Goal: Task Accomplishment & Management: Use online tool/utility

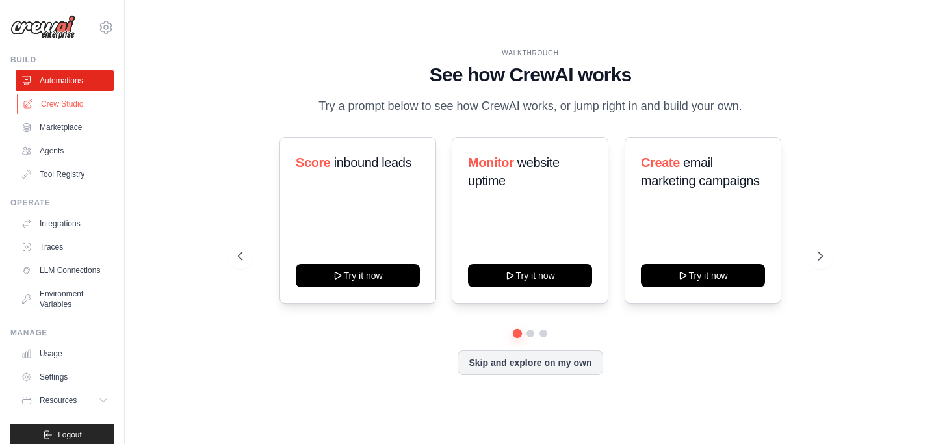
click at [61, 107] on link "Crew Studio" at bounding box center [66, 104] width 98 height 21
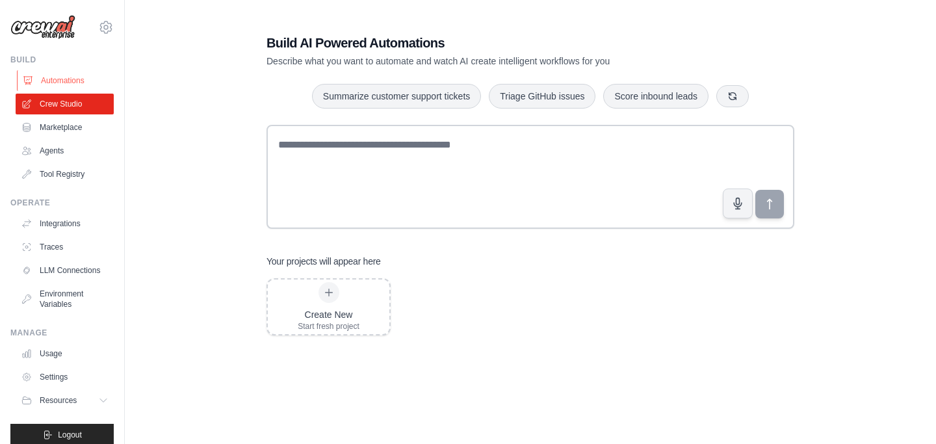
click at [53, 85] on link "Automations" at bounding box center [66, 80] width 98 height 21
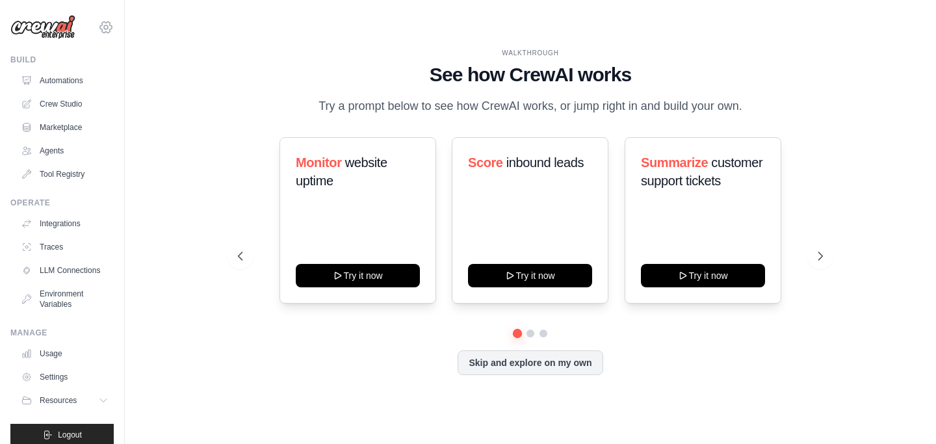
click at [109, 29] on icon at bounding box center [106, 26] width 12 height 11
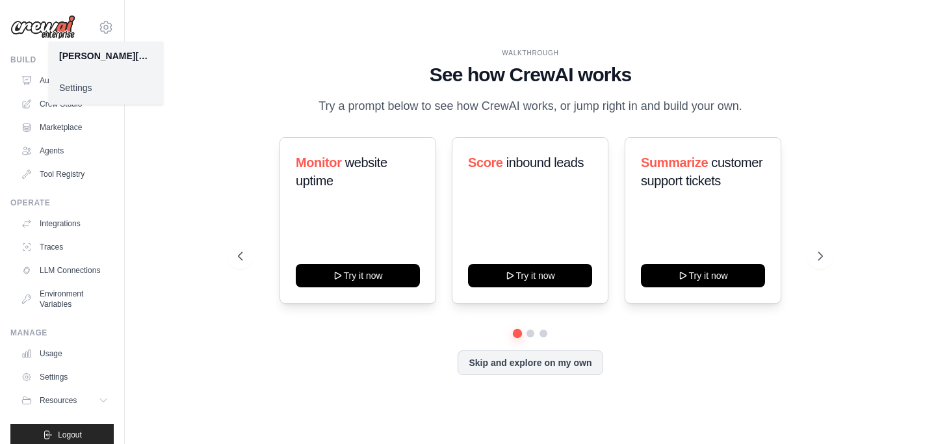
click at [68, 90] on link "Settings" at bounding box center [106, 87] width 114 height 23
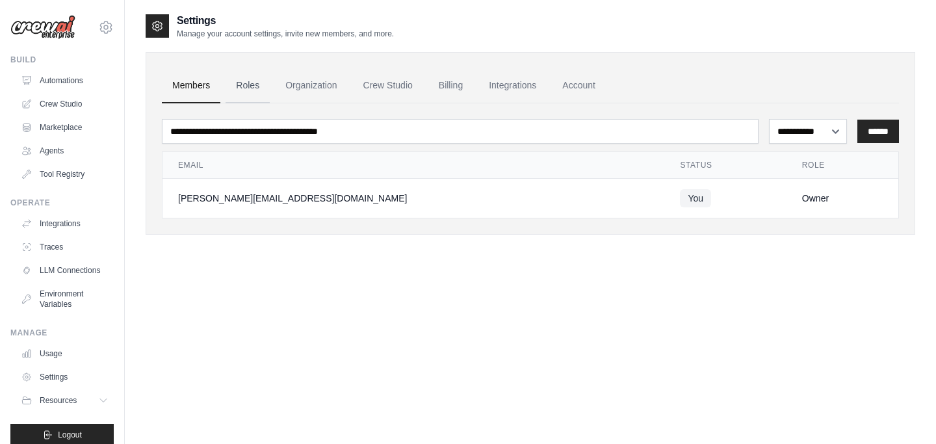
click at [248, 88] on link "Roles" at bounding box center [248, 85] width 44 height 35
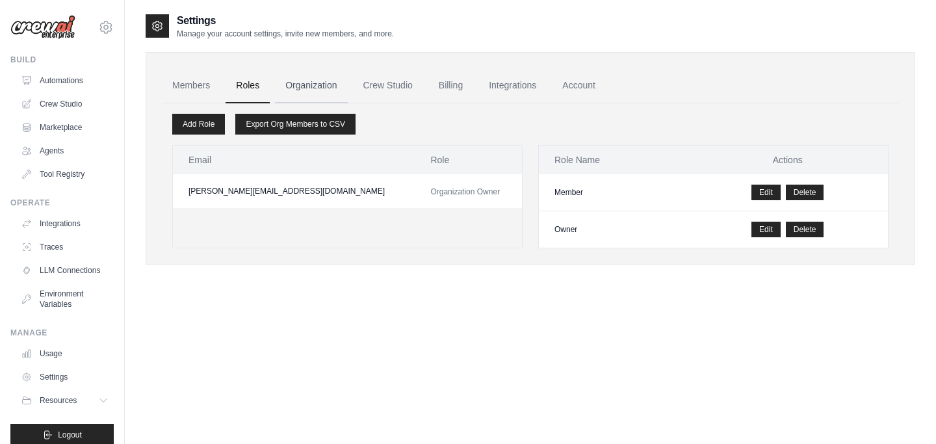
click at [327, 90] on link "Organization" at bounding box center [311, 85] width 72 height 35
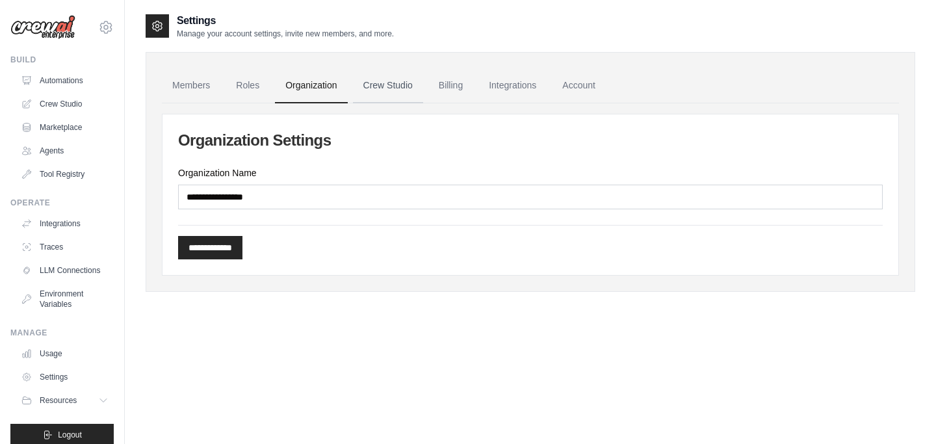
click at [392, 90] on link "Crew Studio" at bounding box center [388, 85] width 70 height 35
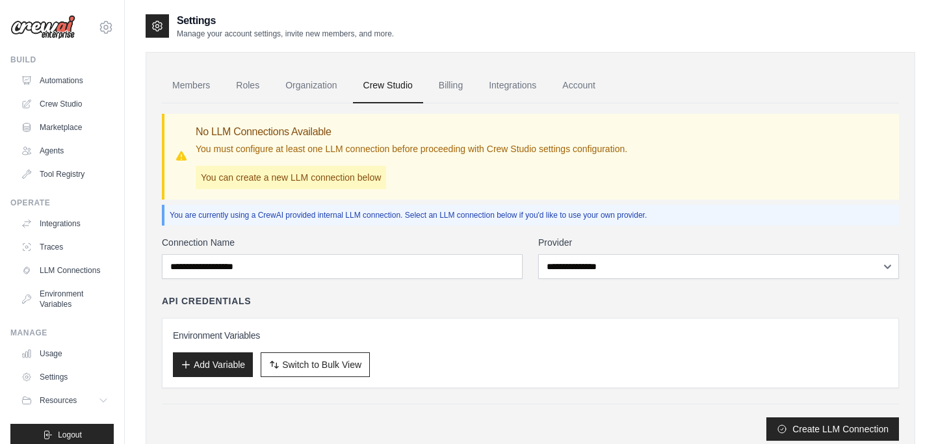
click at [454, 86] on link "Billing" at bounding box center [451, 85] width 45 height 35
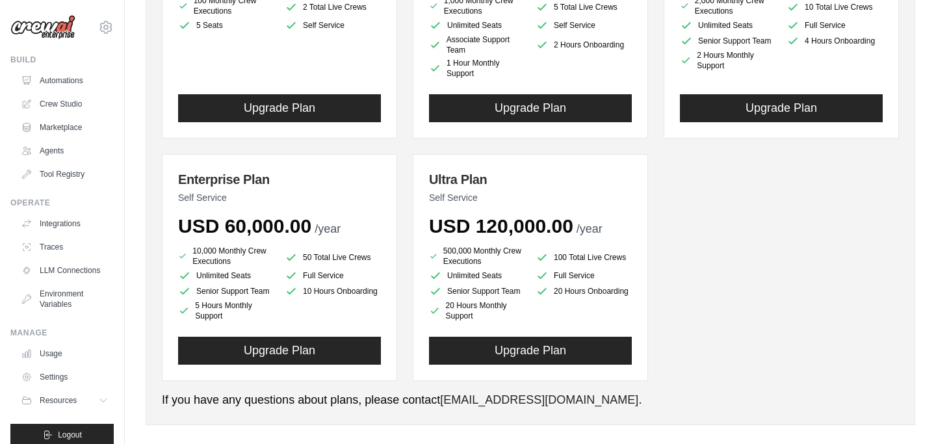
scroll to position [291, 0]
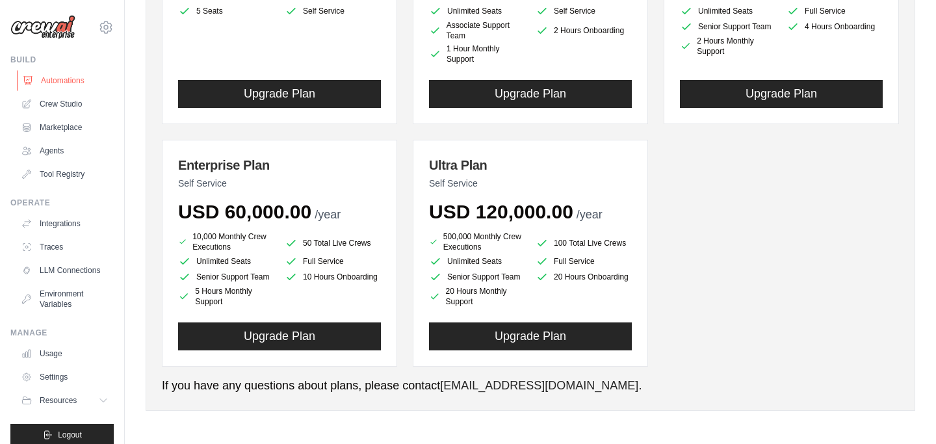
click at [67, 80] on link "Automations" at bounding box center [66, 80] width 98 height 21
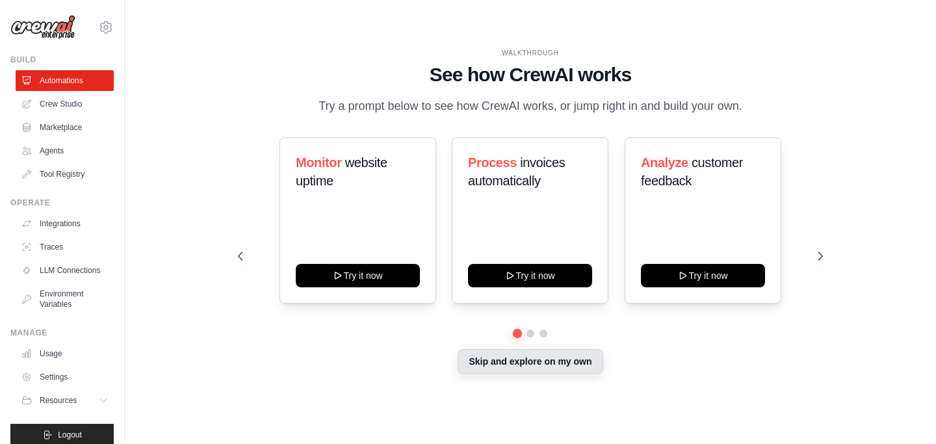
click at [535, 363] on button "Skip and explore on my own" at bounding box center [530, 361] width 145 height 25
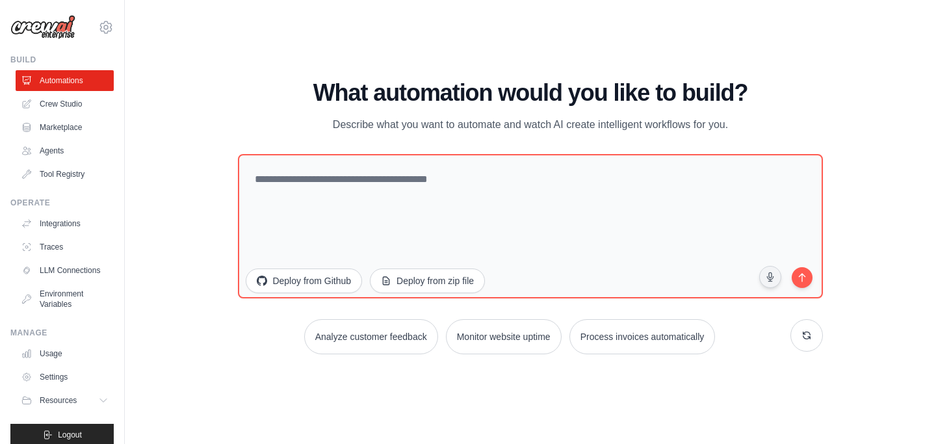
scroll to position [291, 0]
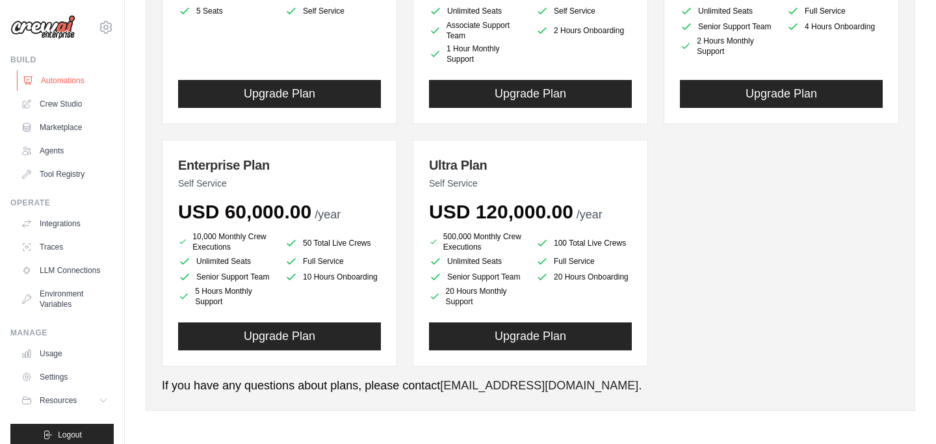
click at [73, 82] on link "Automations" at bounding box center [66, 80] width 98 height 21
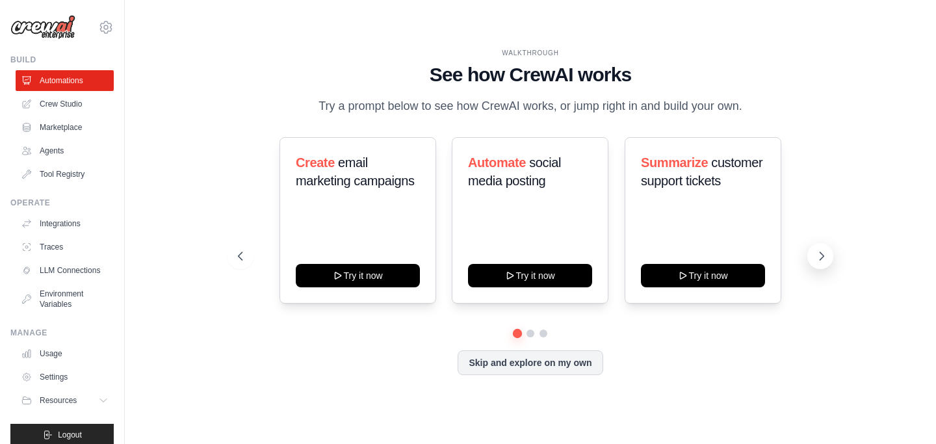
click at [828, 263] on button at bounding box center [821, 256] width 26 height 26
click at [820, 256] on icon at bounding box center [821, 256] width 13 height 13
click at [239, 253] on icon at bounding box center [239, 256] width 13 height 13
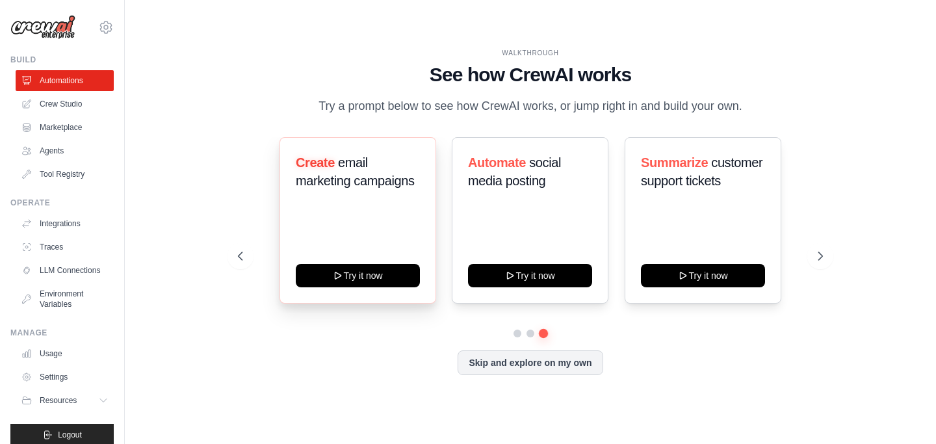
click at [378, 187] on span "email marketing campaigns" at bounding box center [355, 171] width 119 height 33
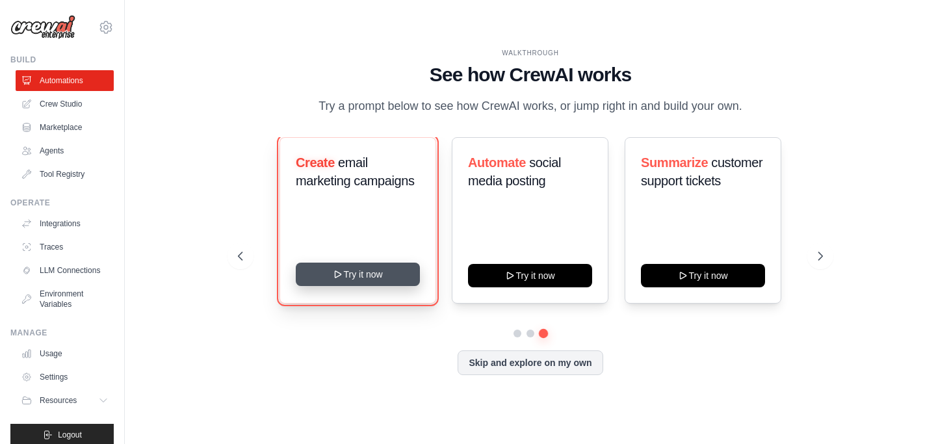
click at [369, 275] on button "Try it now" at bounding box center [358, 274] width 124 height 23
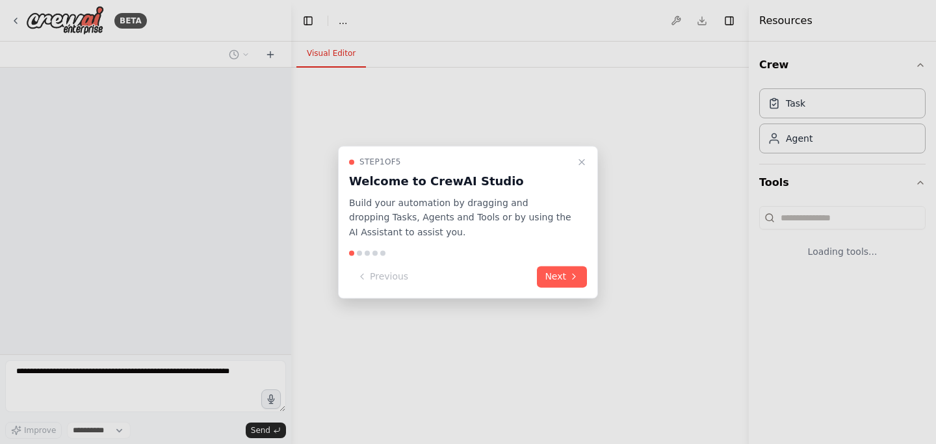
select select "****"
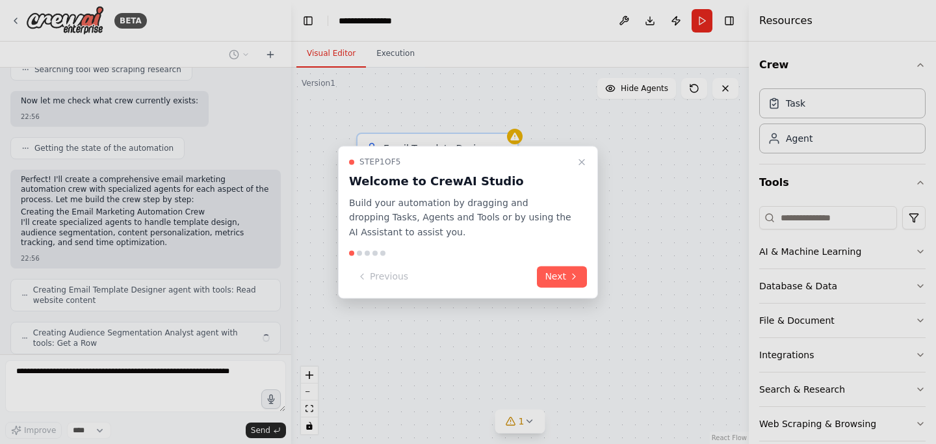
scroll to position [425, 0]
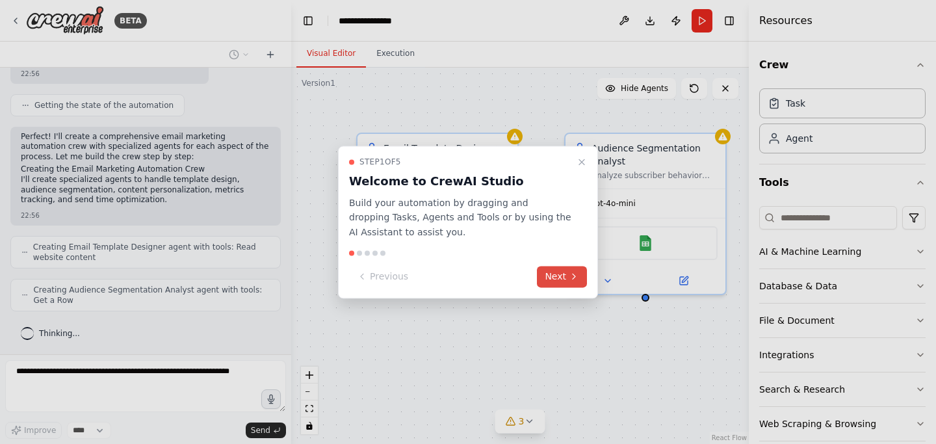
click at [566, 278] on button "Next" at bounding box center [562, 276] width 50 height 21
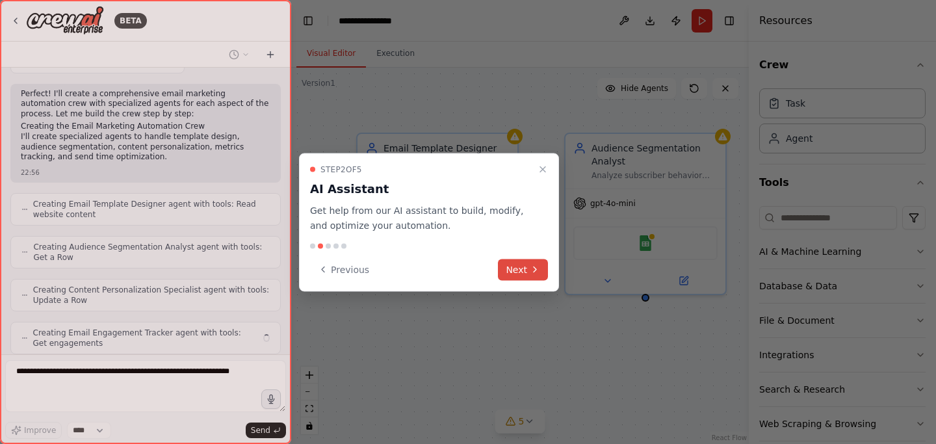
scroll to position [510, 0]
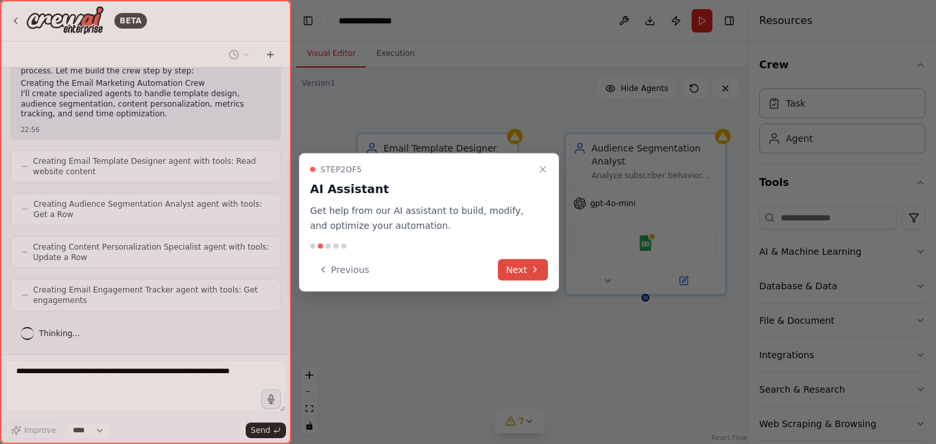
click at [526, 269] on button "Next" at bounding box center [523, 269] width 50 height 21
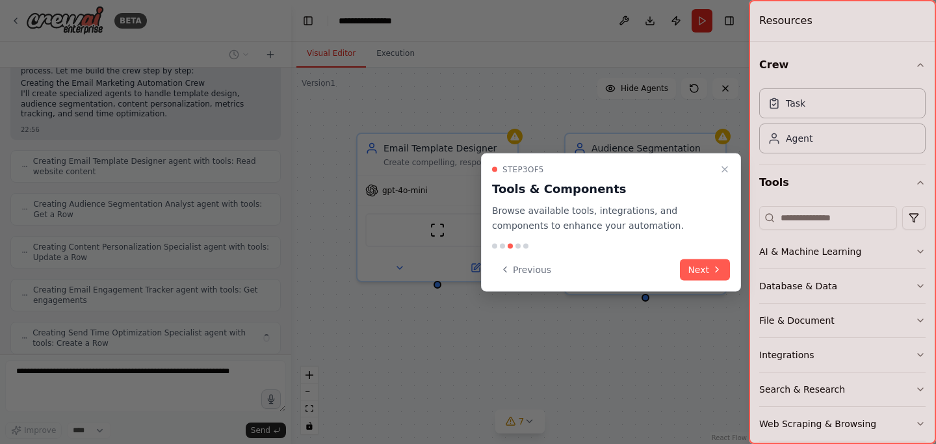
scroll to position [553, 0]
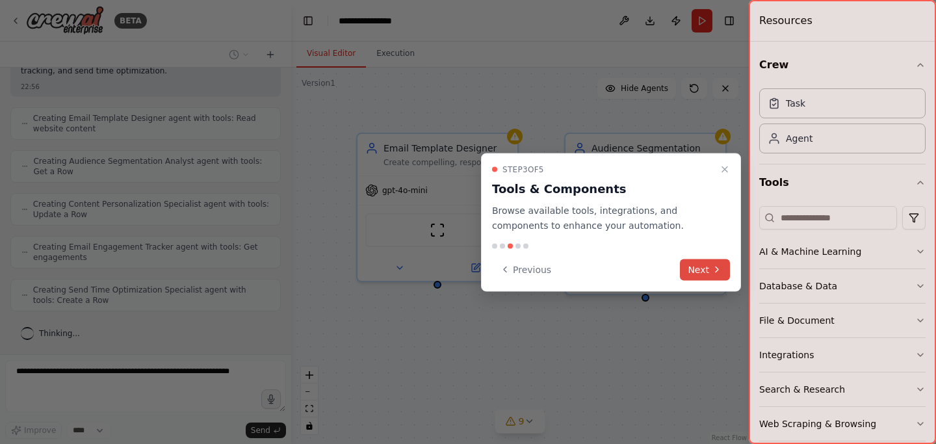
click at [712, 267] on icon at bounding box center [717, 270] width 10 height 10
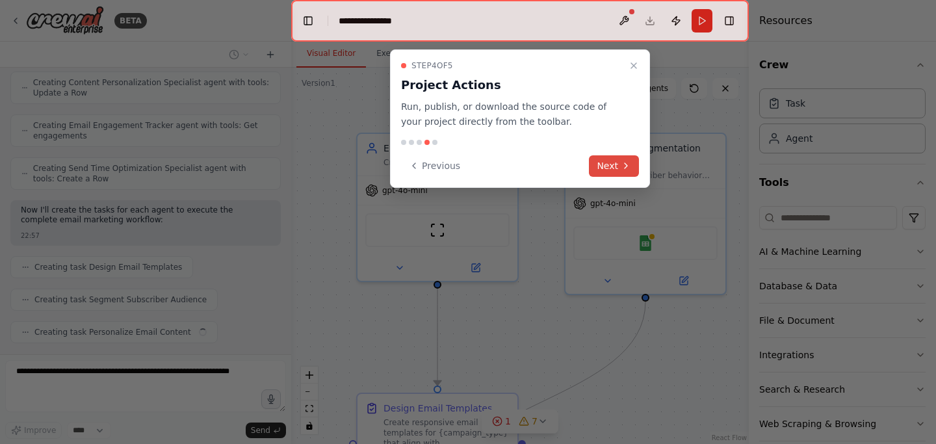
scroll to position [708, 0]
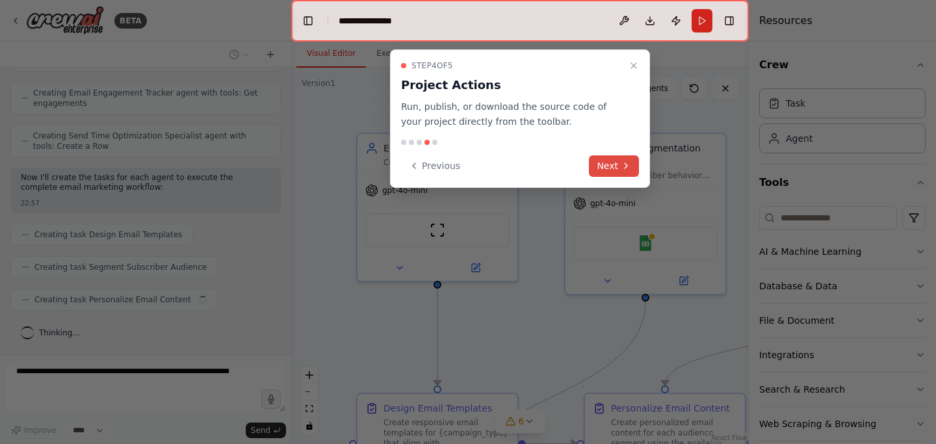
click at [609, 166] on button "Next" at bounding box center [614, 165] width 50 height 21
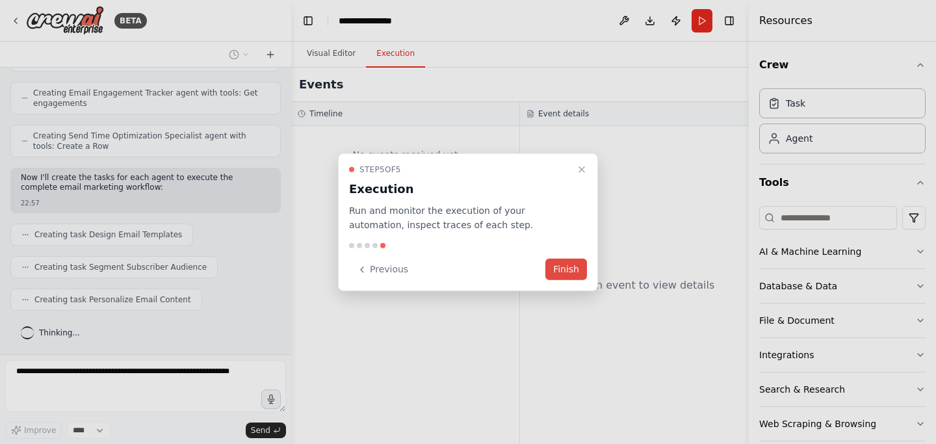
click at [568, 273] on button "Finish" at bounding box center [567, 269] width 42 height 21
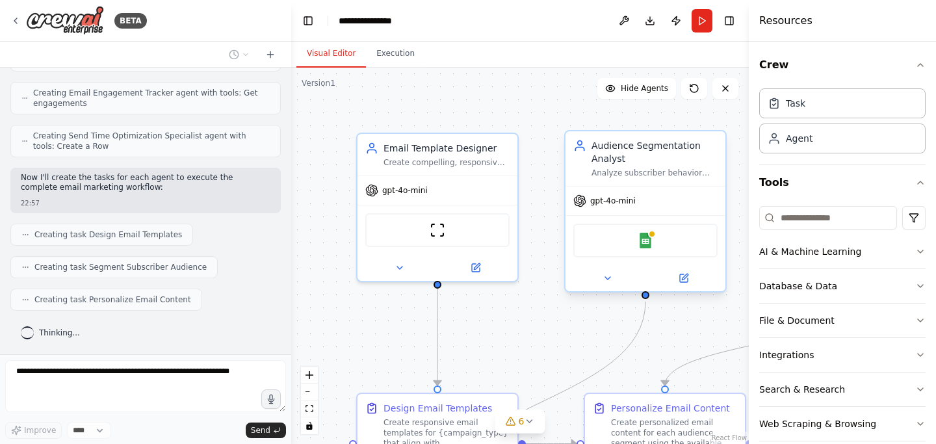
scroll to position [740, 0]
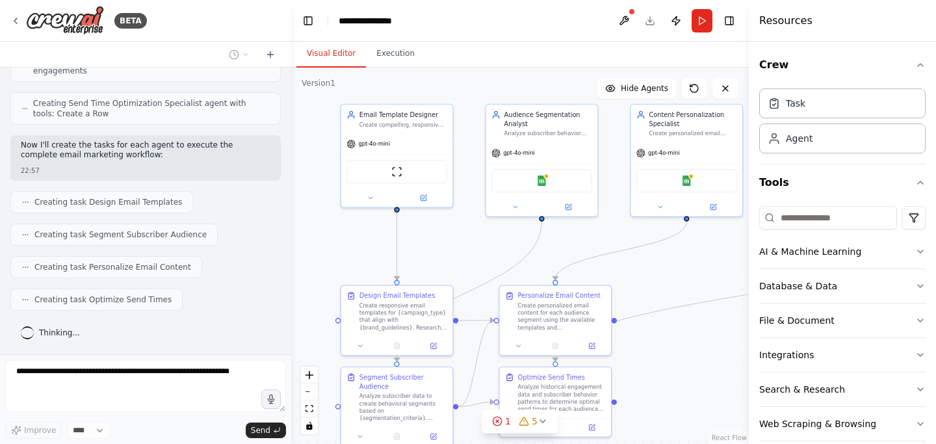
drag, startPoint x: 544, startPoint y: 216, endPoint x: 473, endPoint y: 170, distance: 84.8
click at [473, 170] on div ".deletable-edge-delete-btn { width: 20px; height: 20px; border: 0px solid #ffff…" at bounding box center [520, 256] width 458 height 377
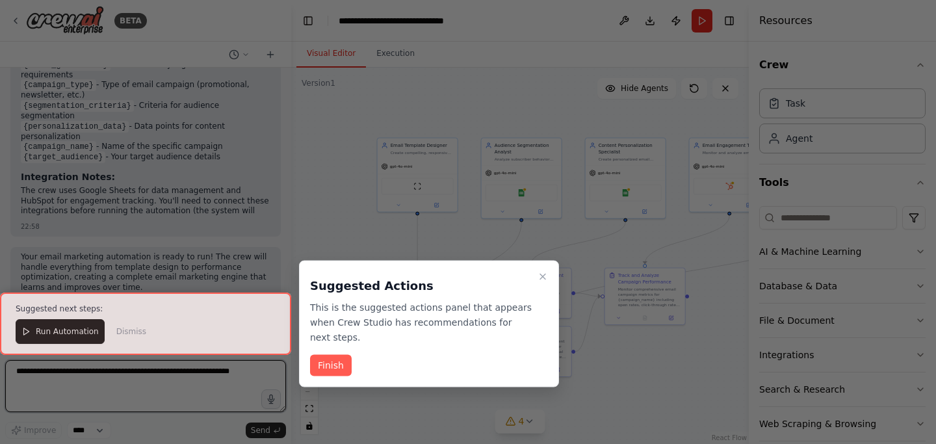
scroll to position [1425, 0]
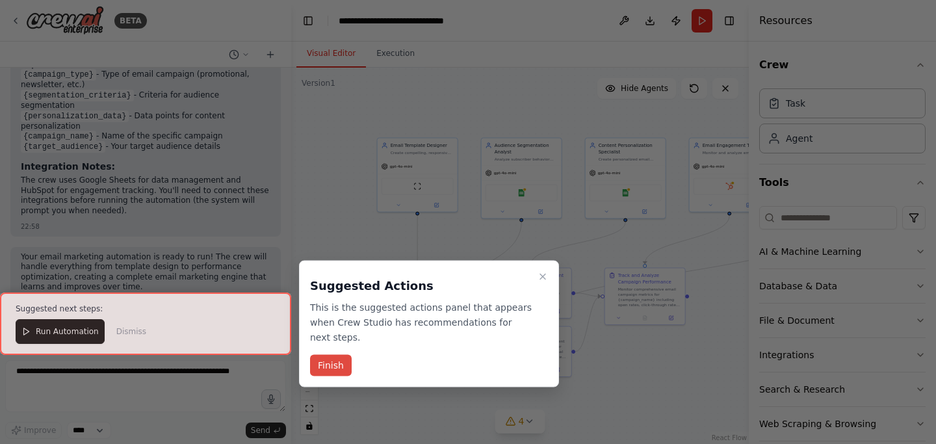
click at [336, 364] on button "Finish" at bounding box center [331, 365] width 42 height 21
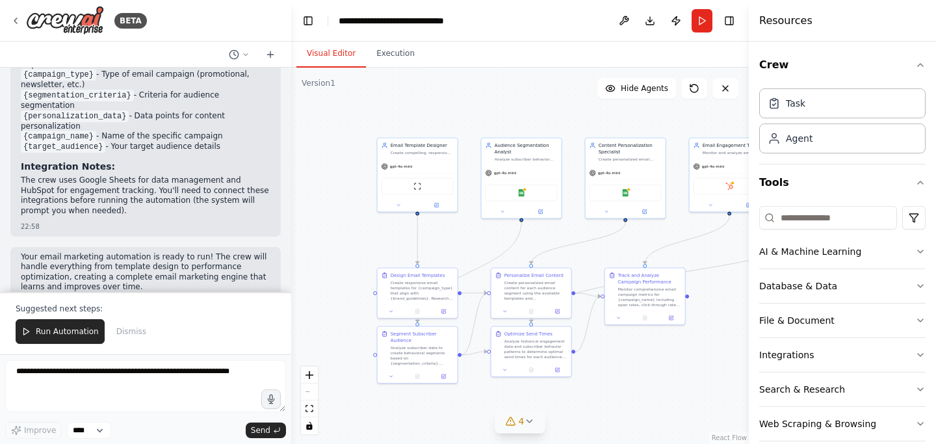
click at [532, 420] on icon at bounding box center [529, 421] width 5 height 3
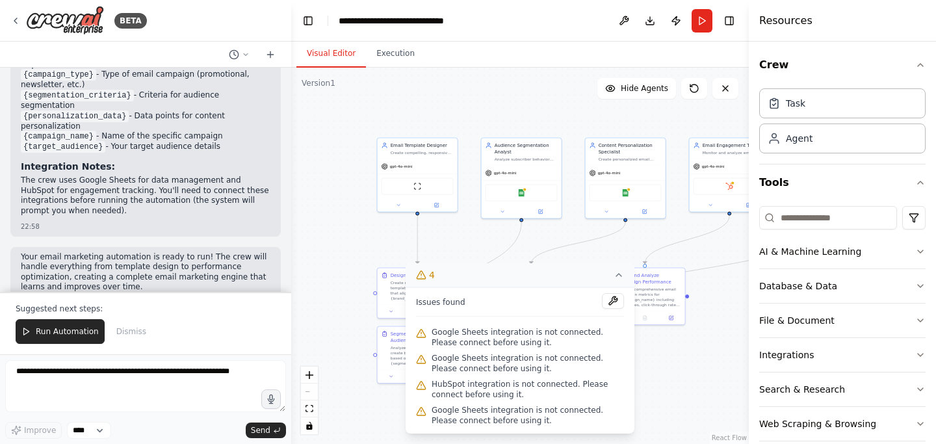
click at [685, 365] on div ".deletable-edge-delete-btn { width: 20px; height: 20px; border: 0px solid #ffff…" at bounding box center [520, 256] width 458 height 377
click at [617, 280] on icon at bounding box center [619, 275] width 10 height 10
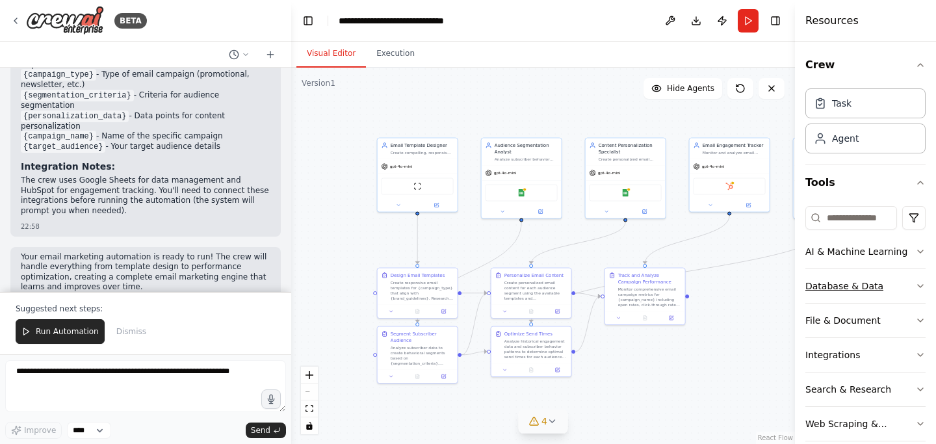
drag, startPoint x: 752, startPoint y: 298, endPoint x: 888, endPoint y: 288, distance: 136.3
click at [888, 288] on div "Resources Crew Task Agent Tools AI & Machine Learning Database & Data File & Do…" at bounding box center [865, 222] width 141 height 444
